Goal: Check status: Check status

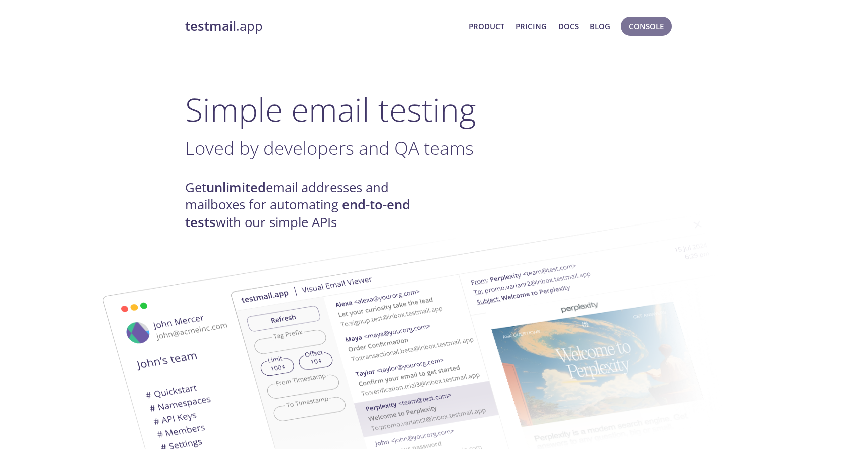
click at [648, 25] on span "Console" at bounding box center [646, 26] width 35 height 13
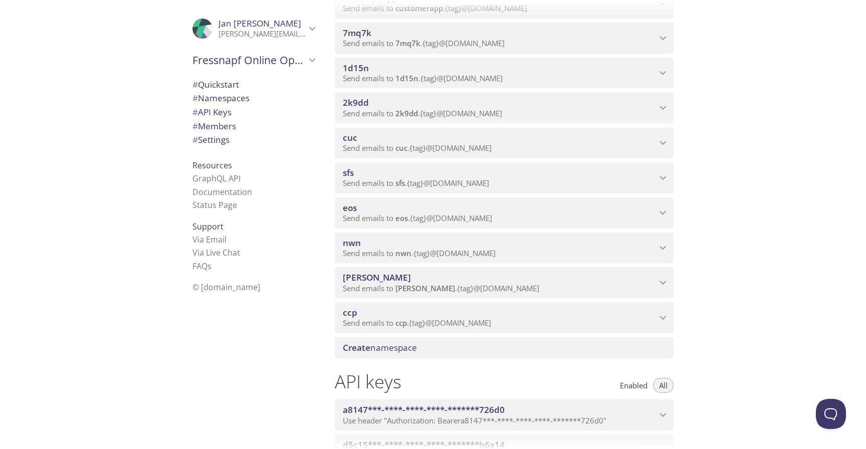
scroll to position [963, 0]
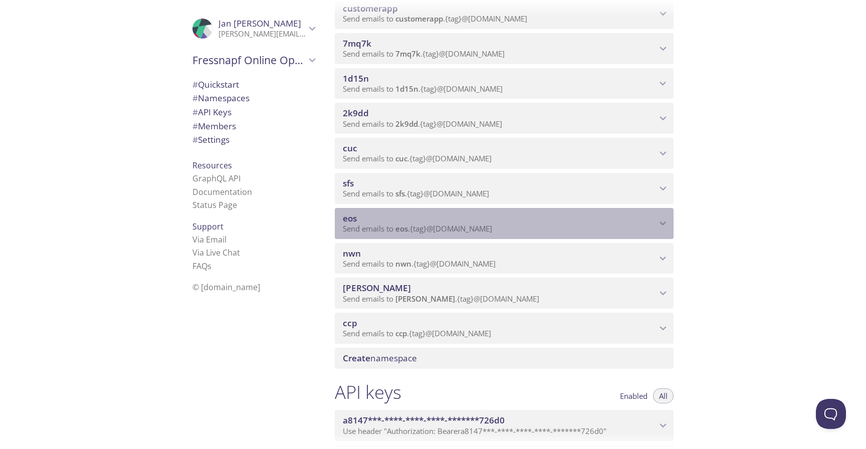
click at [483, 235] on div "eos Send emails to eos . {tag} @[DOMAIN_NAME]" at bounding box center [504, 223] width 339 height 31
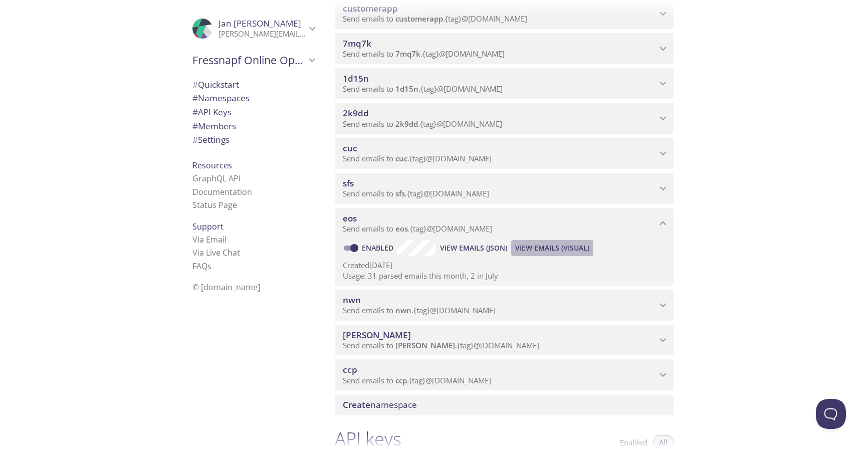
click at [527, 249] on span "View Emails (Visual)" at bounding box center [552, 248] width 74 height 12
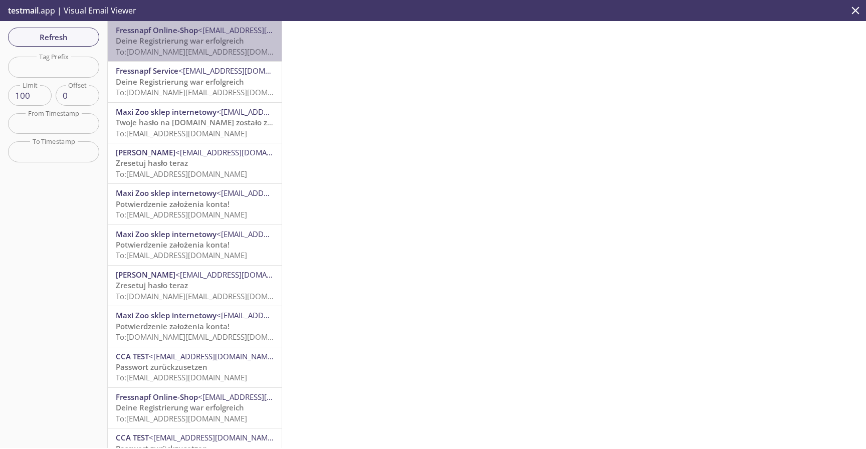
click at [238, 57] on p "Deine Registrierung war erfolgreich To: [DOMAIN_NAME][EMAIL_ADDRESS][DOMAIN_NAM…" at bounding box center [195, 47] width 158 height 22
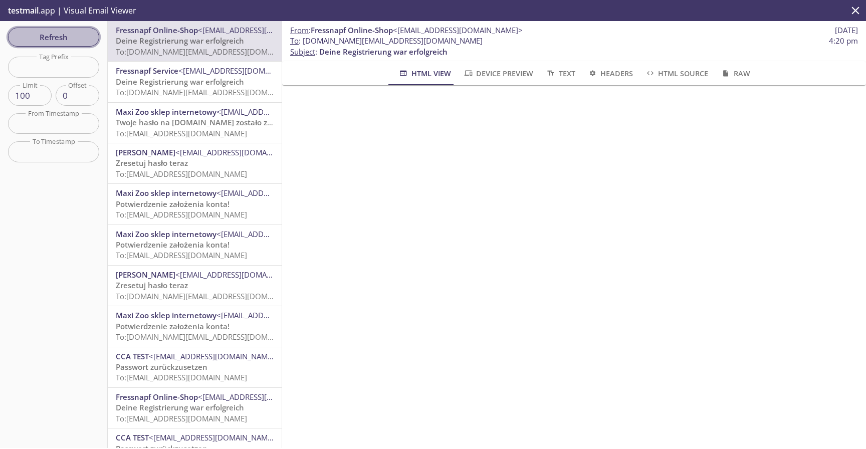
click at [66, 43] on span "Refresh" at bounding box center [53, 37] width 75 height 13
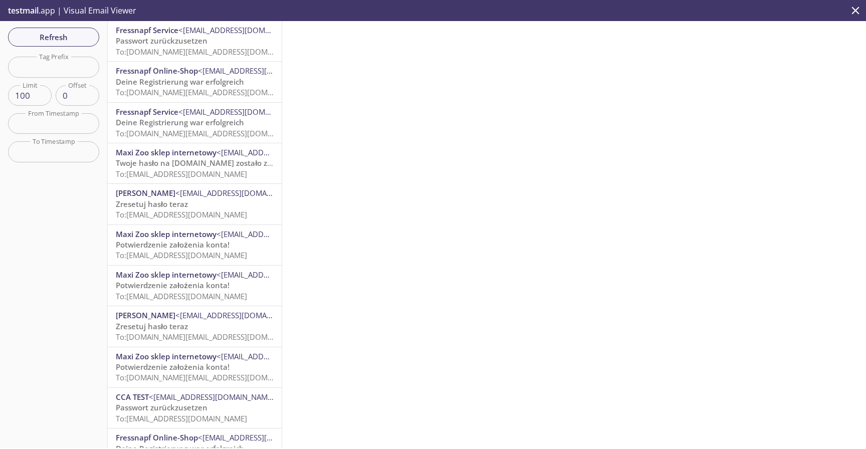
click at [228, 52] on span "To: [DOMAIN_NAME][EMAIL_ADDRESS][DOMAIN_NAME]" at bounding box center [211, 52] width 191 height 10
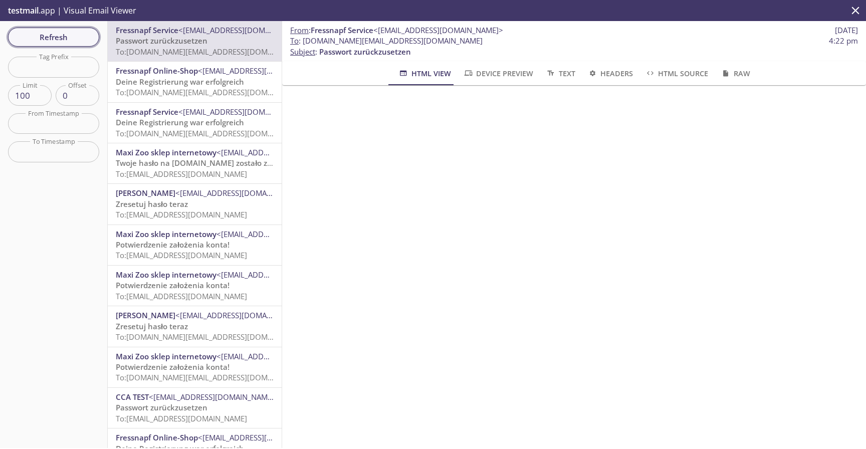
click at [73, 36] on span "Refresh" at bounding box center [53, 37] width 75 height 13
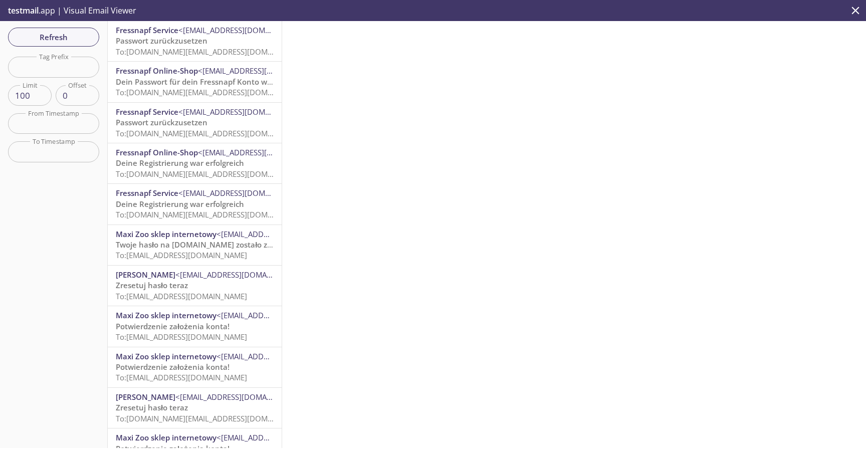
click at [216, 54] on span "To: [DOMAIN_NAME][EMAIL_ADDRESS][DOMAIN_NAME]" at bounding box center [211, 52] width 191 height 10
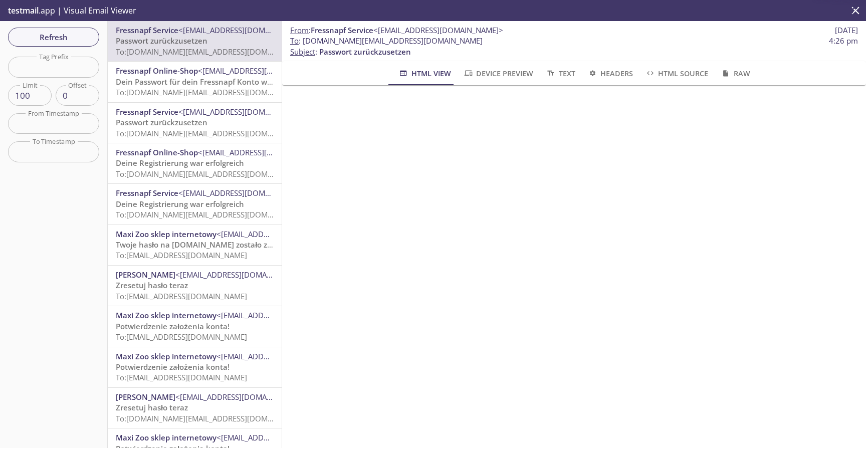
scroll to position [83, 0]
